Goal: Transaction & Acquisition: Purchase product/service

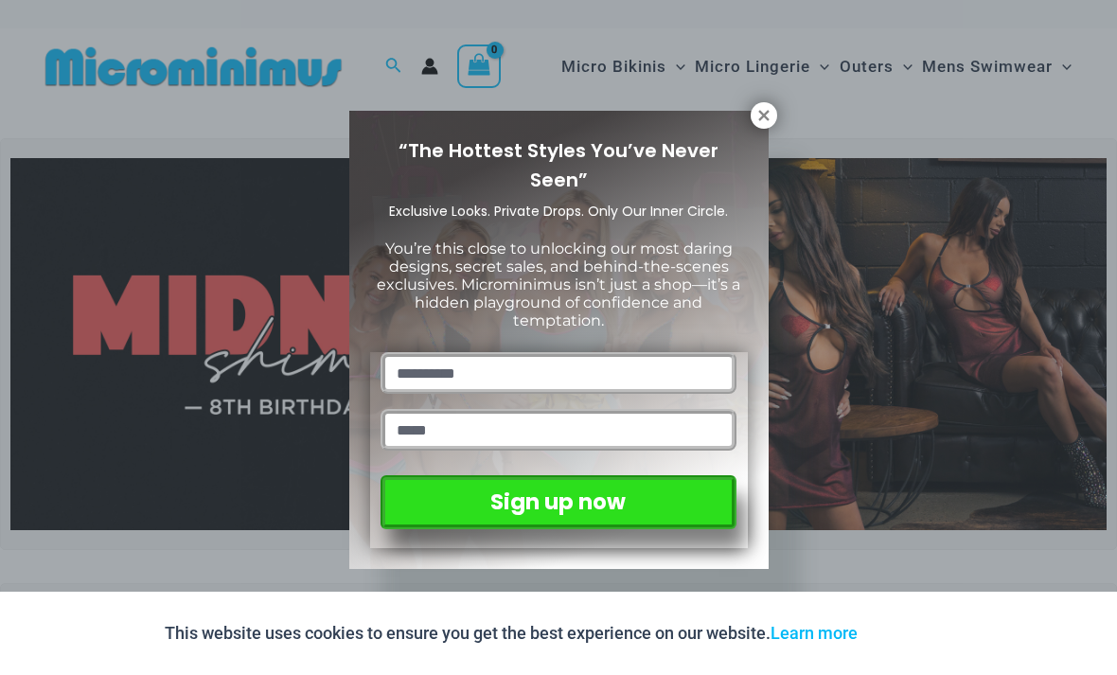
click at [772, 116] on icon at bounding box center [764, 115] width 17 height 17
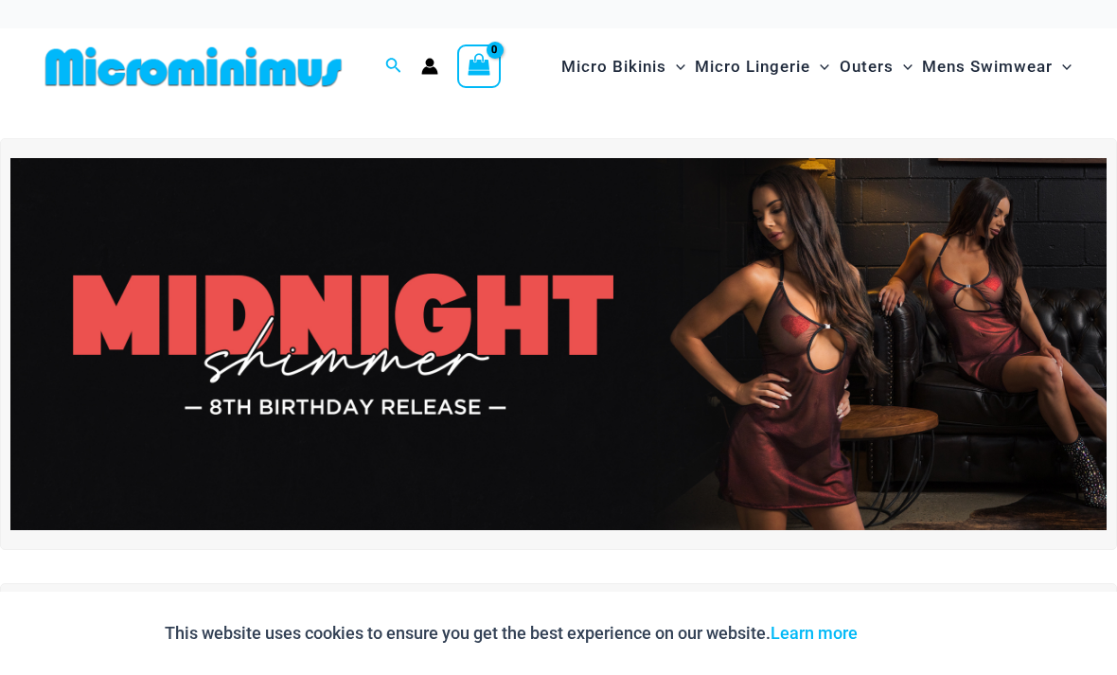
click at [648, 59] on span "Micro Bikinis" at bounding box center [613, 67] width 105 height 48
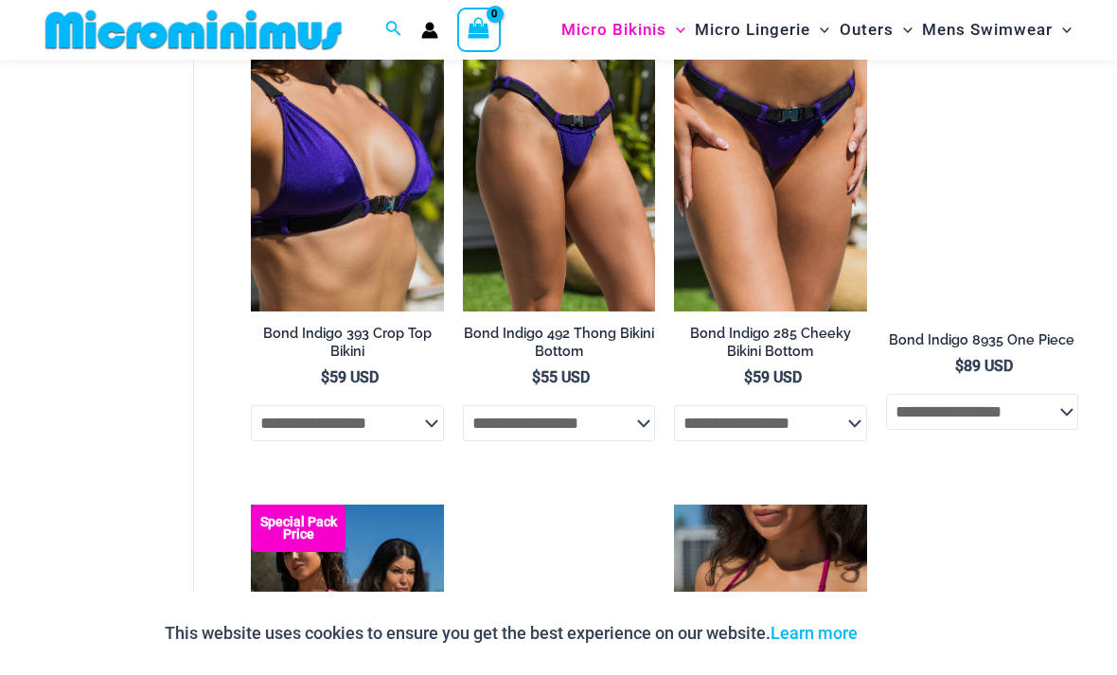
scroll to position [1210, 0]
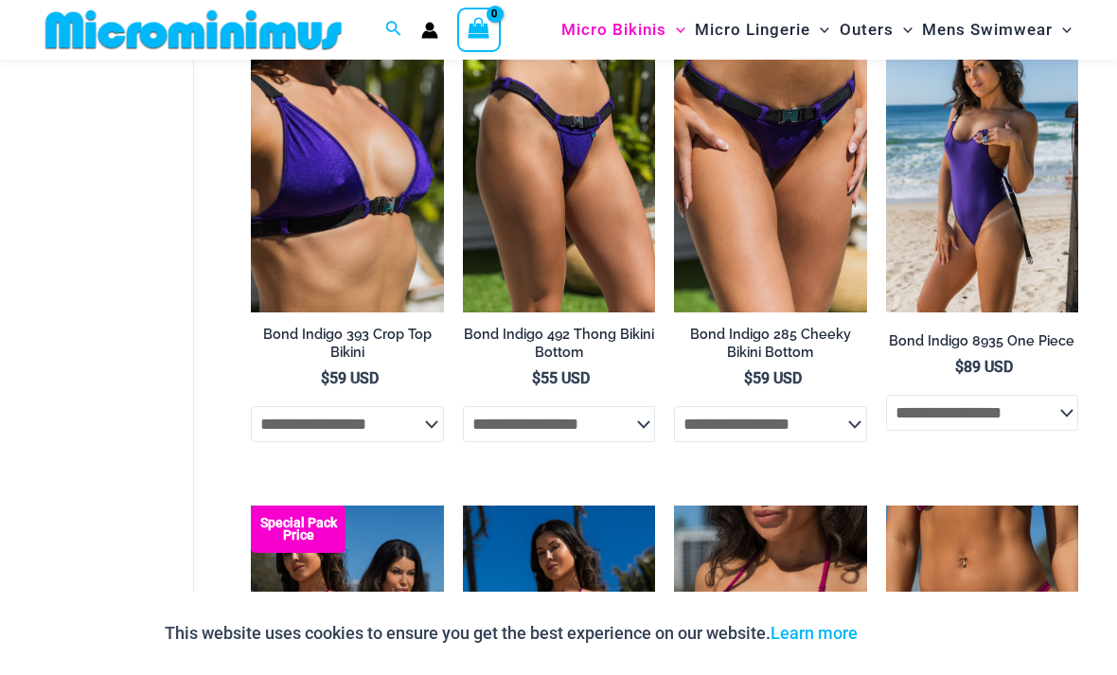
click at [886, 24] on img at bounding box center [886, 24] width 0 height 0
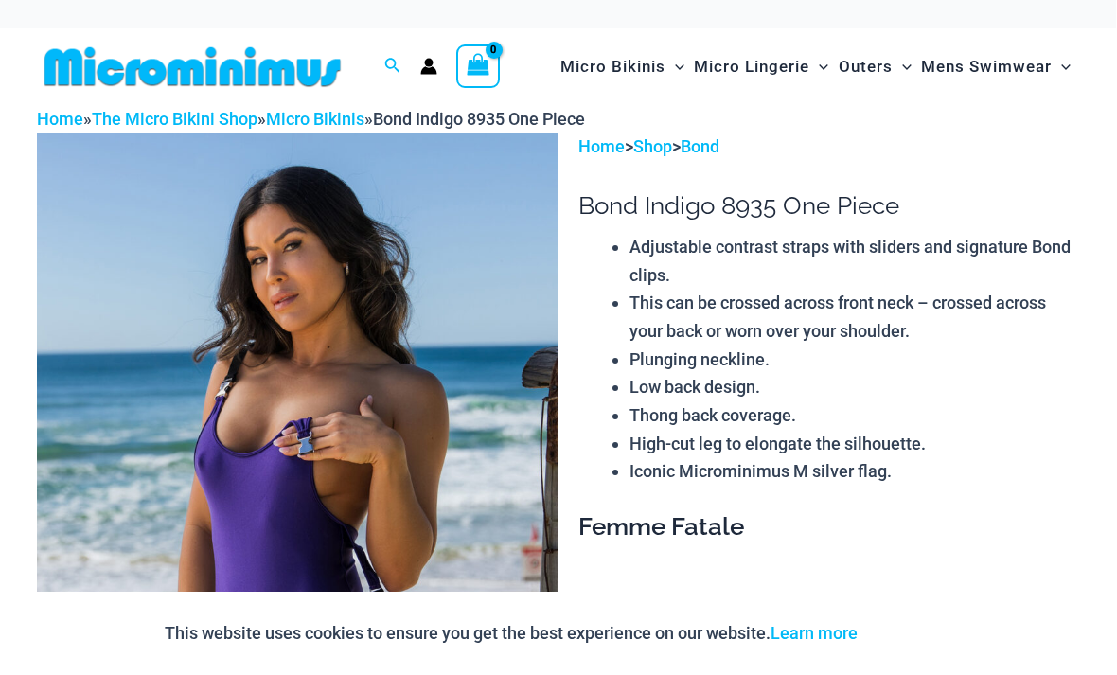
scroll to position [0, 135]
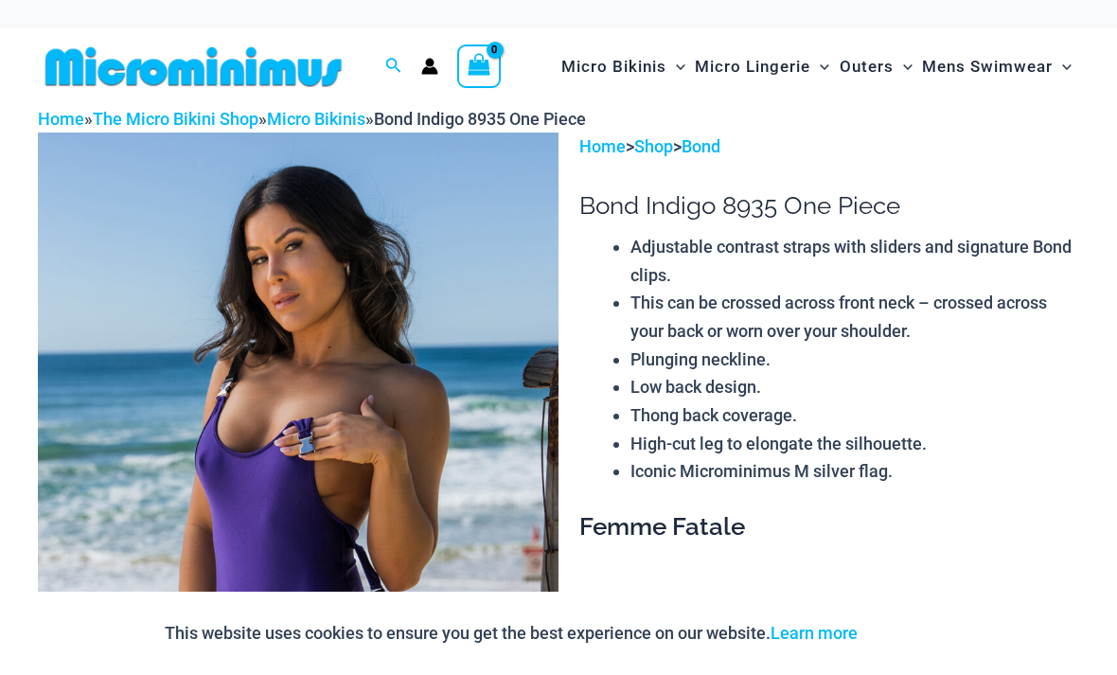
click at [922, 69] on span "Mens Swimwear" at bounding box center [987, 67] width 131 height 48
